Goal: Find specific page/section: Find specific page/section

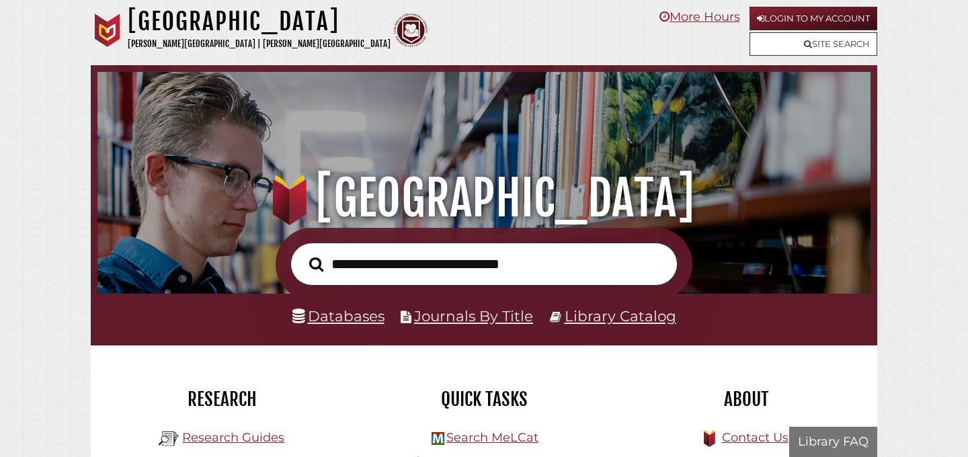
scroll to position [255, 766]
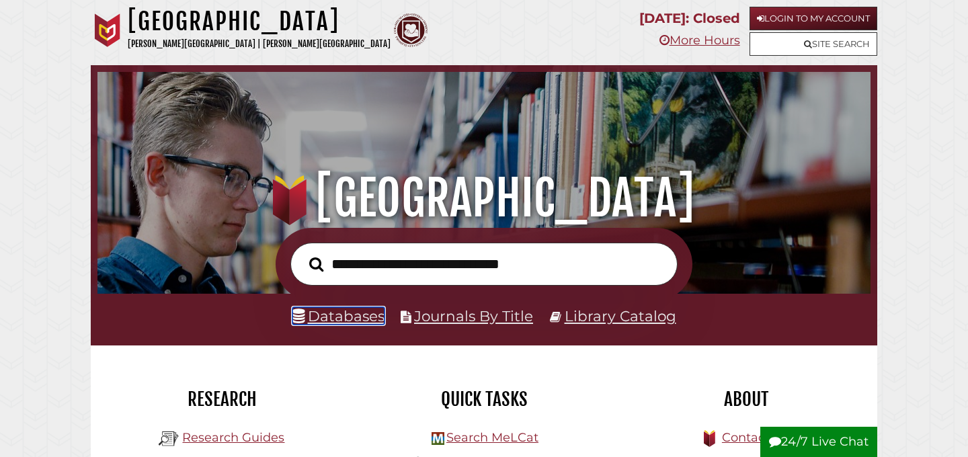
click at [332, 319] on link "Databases" at bounding box center [338, 315] width 92 height 17
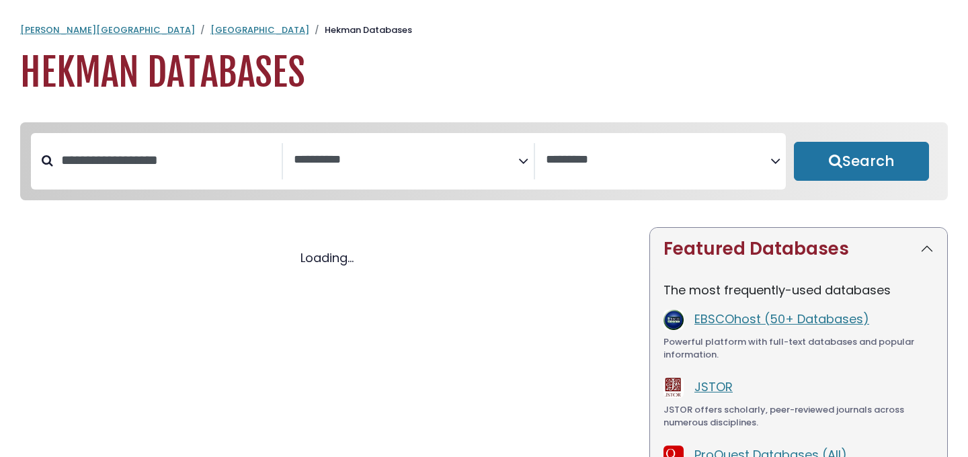
select select "Database Subject Filter"
select select "Database Vendors Filter"
select select "Database Subject Filter"
select select "Database Vendors Filter"
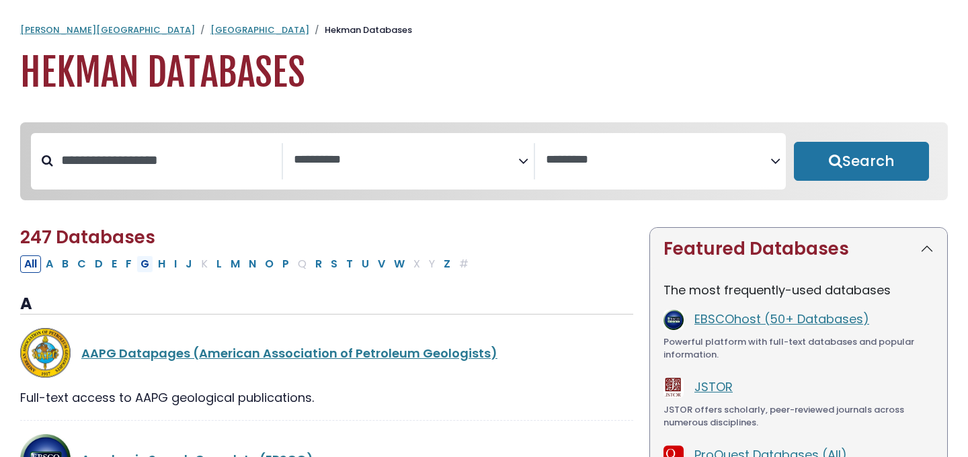
click at [145, 270] on button "G" at bounding box center [144, 263] width 17 height 17
select select "Database Subject Filter"
select select "Database Vendors Filter"
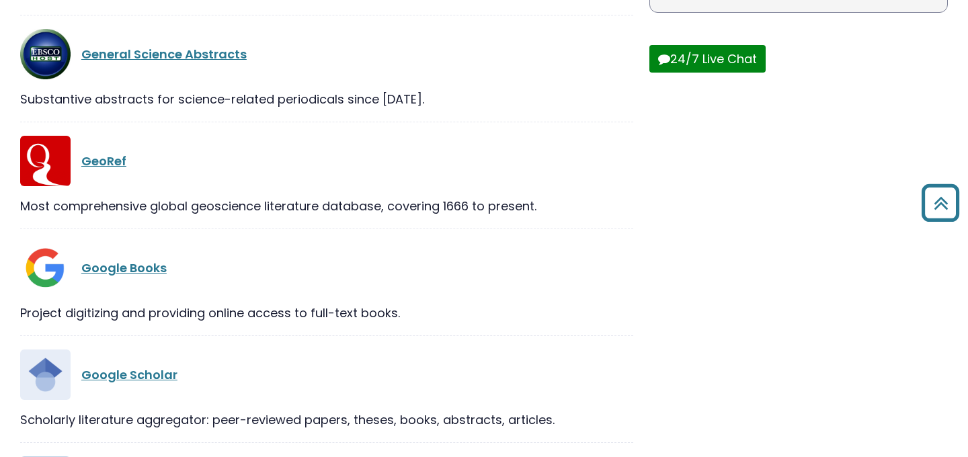
scroll to position [563, 0]
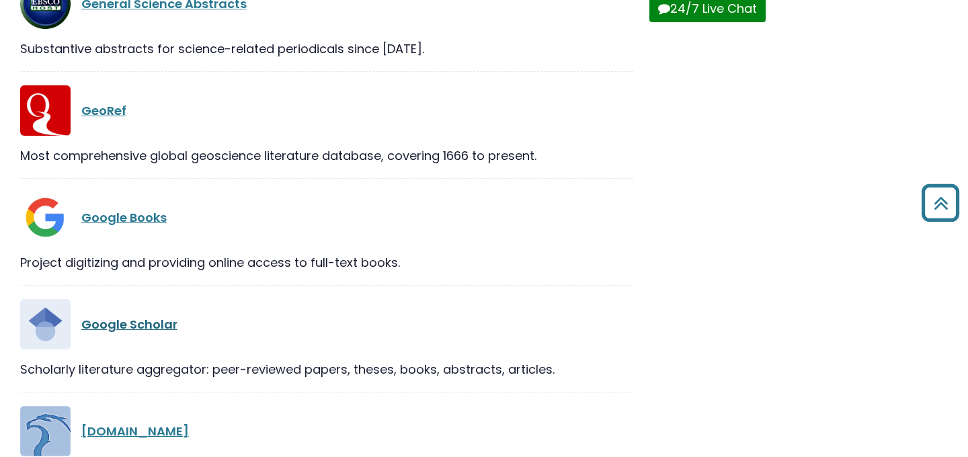
click at [138, 332] on link "Google Scholar" at bounding box center [129, 324] width 96 height 17
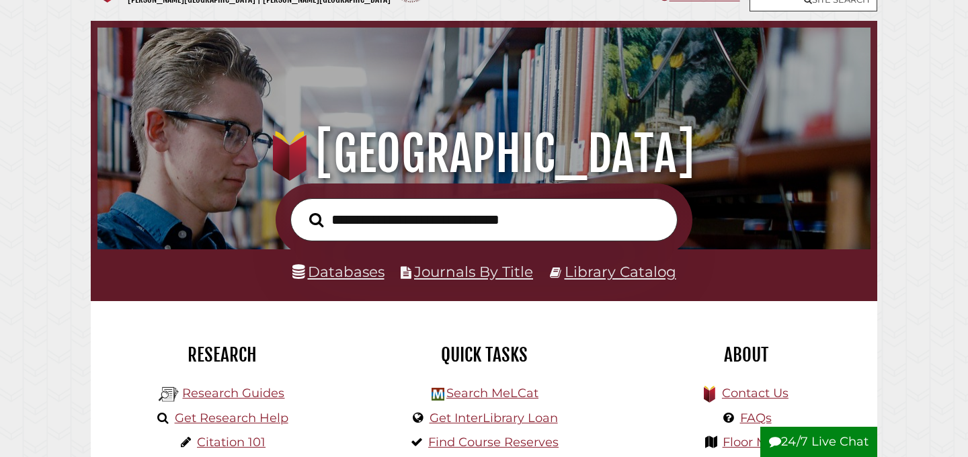
scroll to position [46, 0]
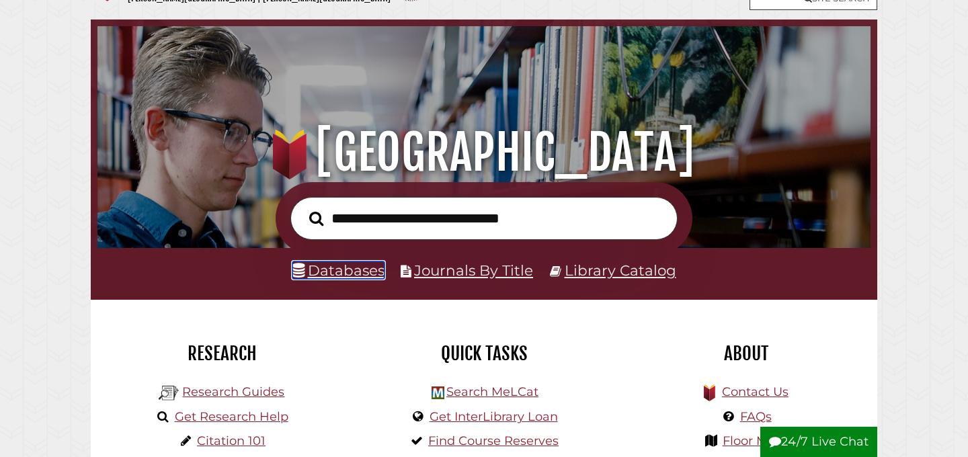
click at [348, 274] on link "Databases" at bounding box center [338, 269] width 92 height 17
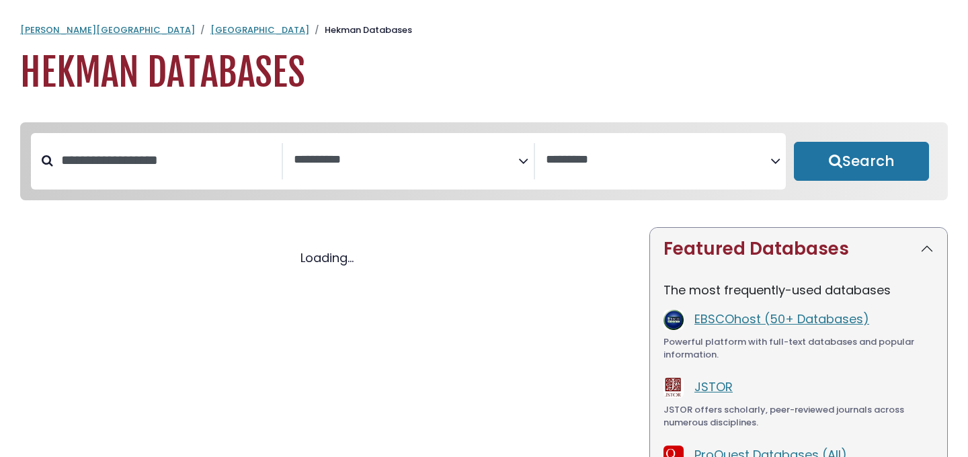
select select "Database Subject Filter"
select select "Database Vendors Filter"
select select "Database Subject Filter"
select select "Database Vendors Filter"
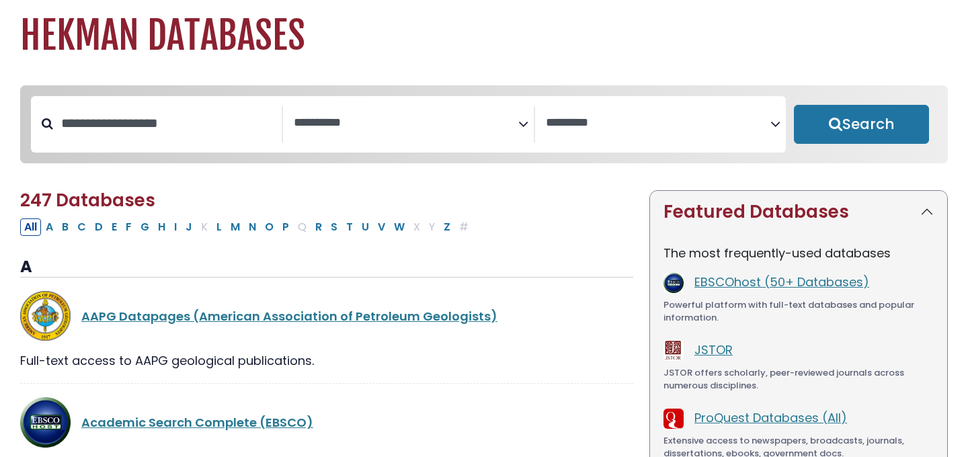
scroll to position [41, 0]
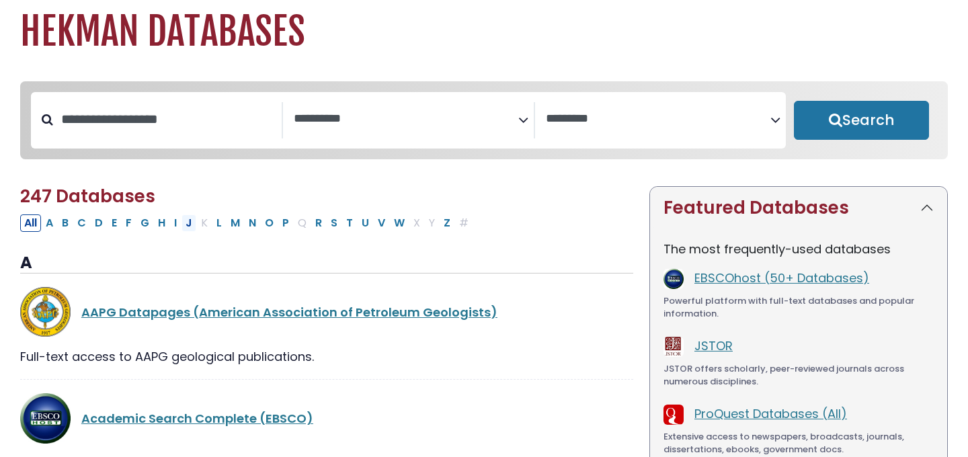
click at [186, 227] on button "J" at bounding box center [188, 222] width 15 height 17
select select "Database Subject Filter"
select select "Database Vendors Filter"
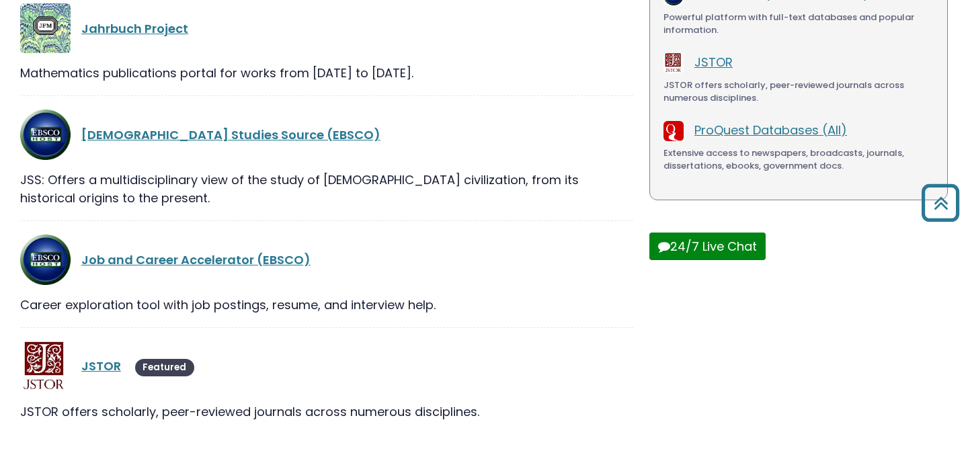
scroll to position [368, 0]
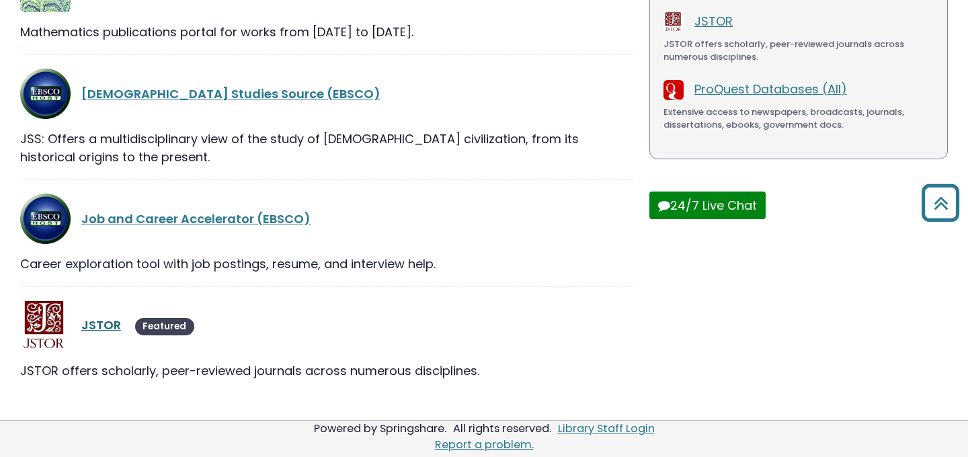
click at [106, 327] on link "JSTOR" at bounding box center [101, 325] width 40 height 17
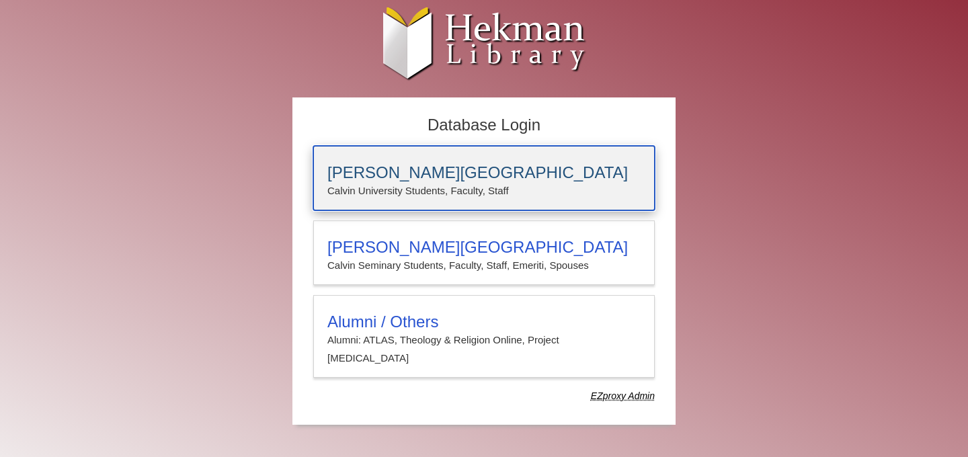
click at [403, 176] on h3 "[PERSON_NAME][GEOGRAPHIC_DATA]" at bounding box center [483, 172] width 313 height 19
